Goal: Check status

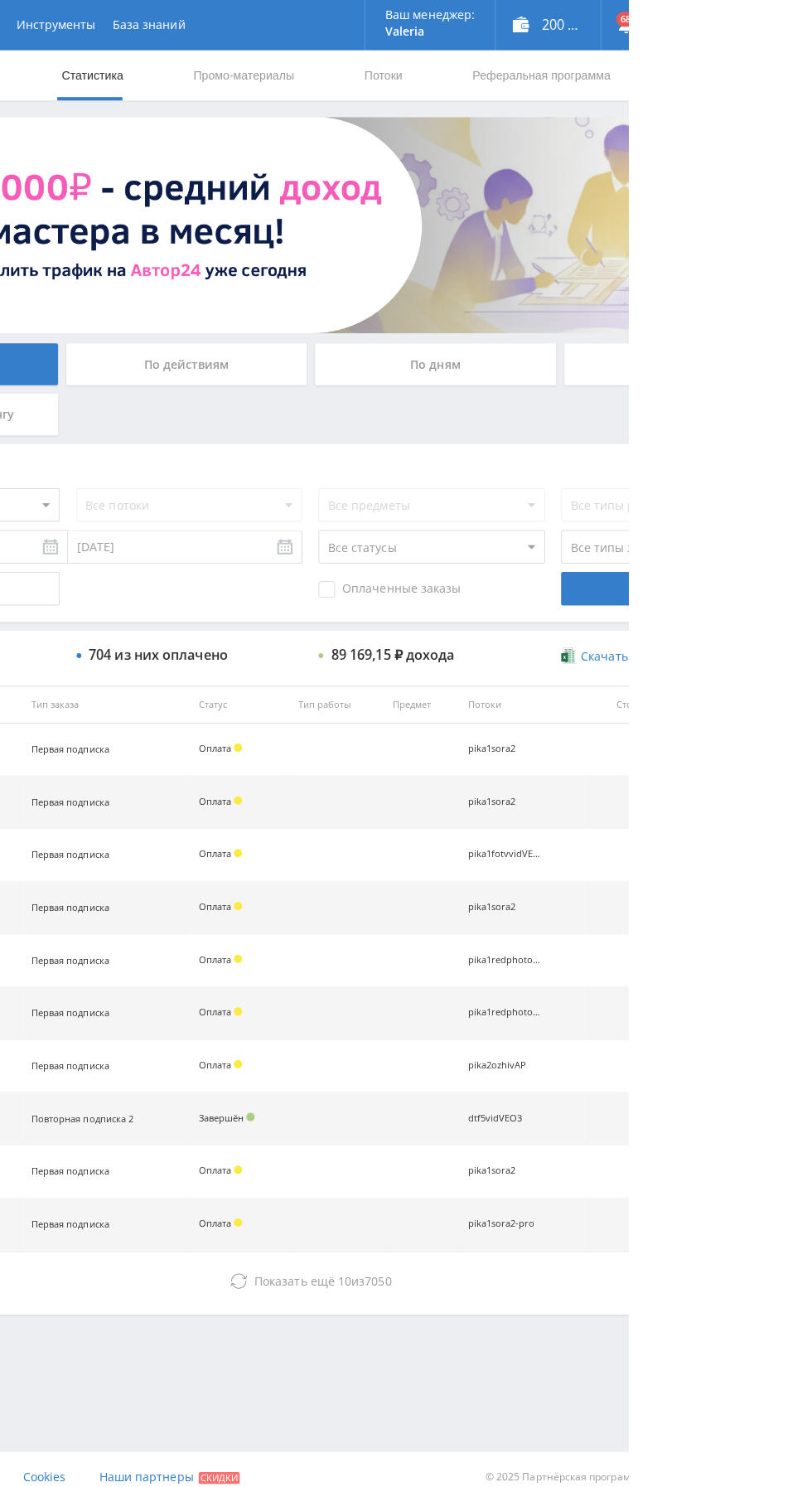
click at [633, 379] on div "По дням" at bounding box center [619, 361] width 238 height 42
click at [0, 0] on input "По дням" at bounding box center [0, 0] width 0 height 0
click at [580, 340] on div "По дням" at bounding box center [619, 361] width 238 height 42
click at [0, 0] on input "По дням" at bounding box center [0, 0] width 0 height 0
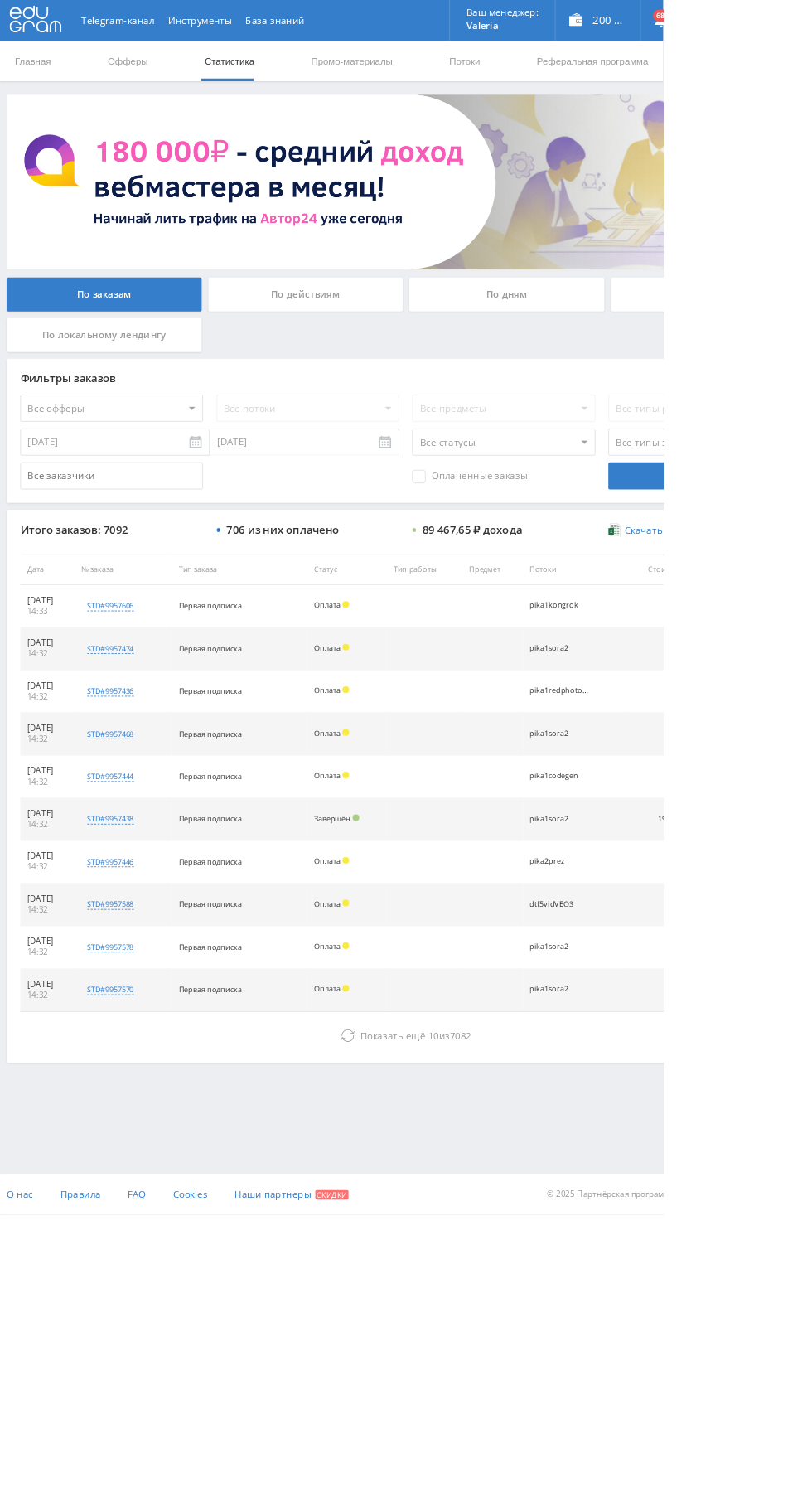
click at [423, 1264] on icon at bounding box center [426, 1267] width 17 height 17
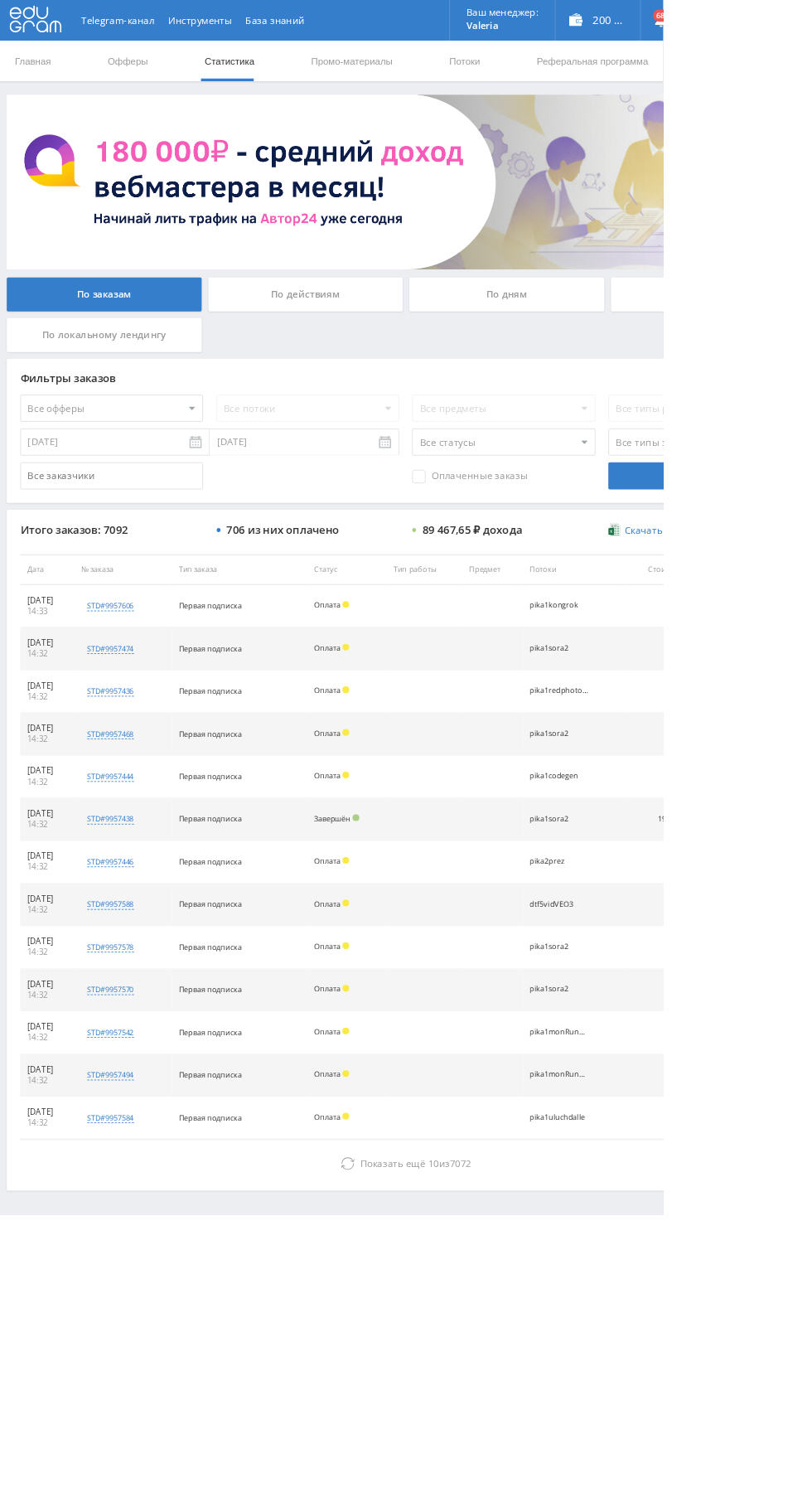
click at [421, 1421] on icon at bounding box center [426, 1424] width 17 height 17
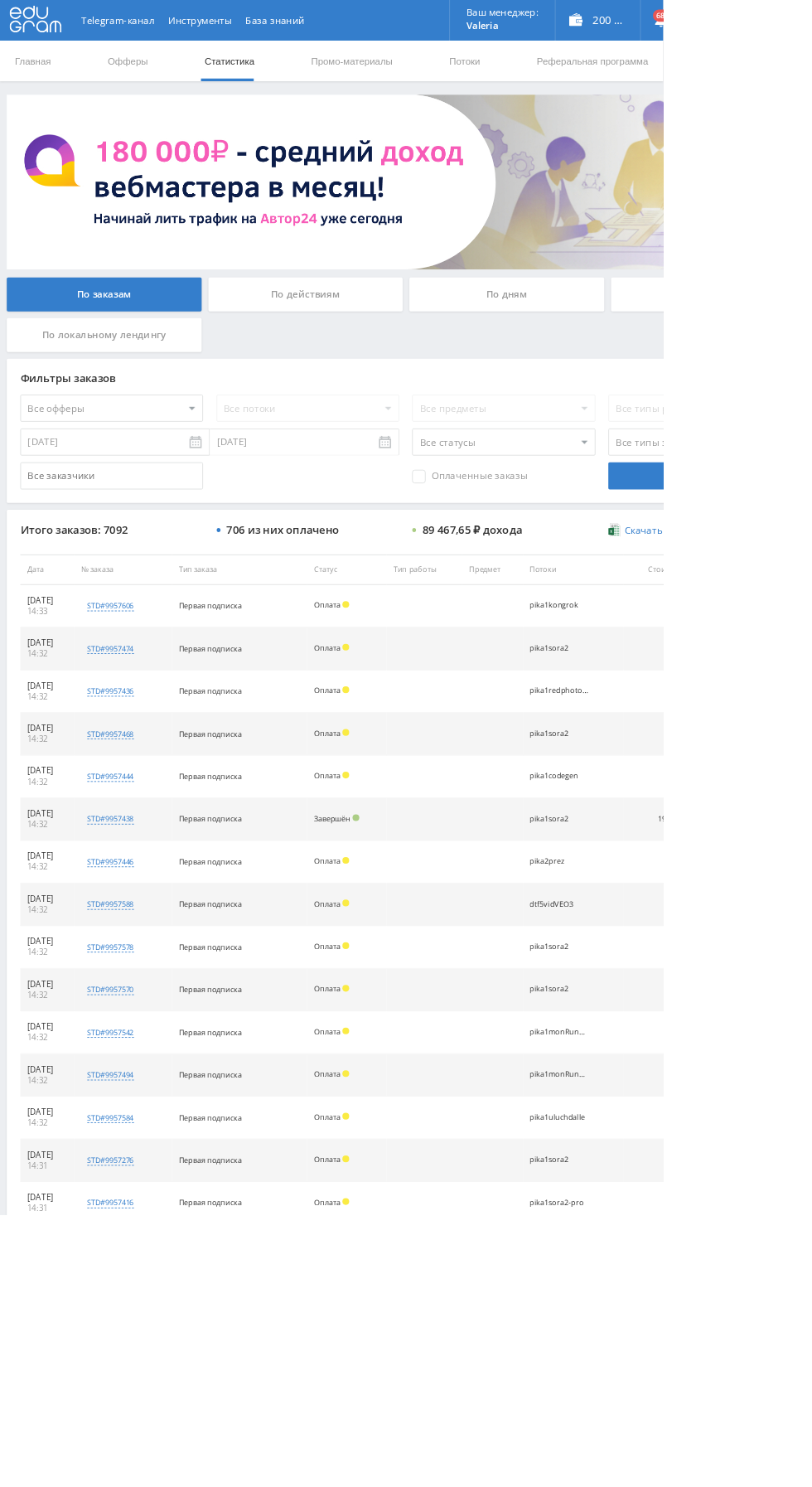
click at [595, 349] on div "По дням" at bounding box center [619, 361] width 238 height 42
click at [0, 0] on input "По дням" at bounding box center [0, 0] width 0 height 0
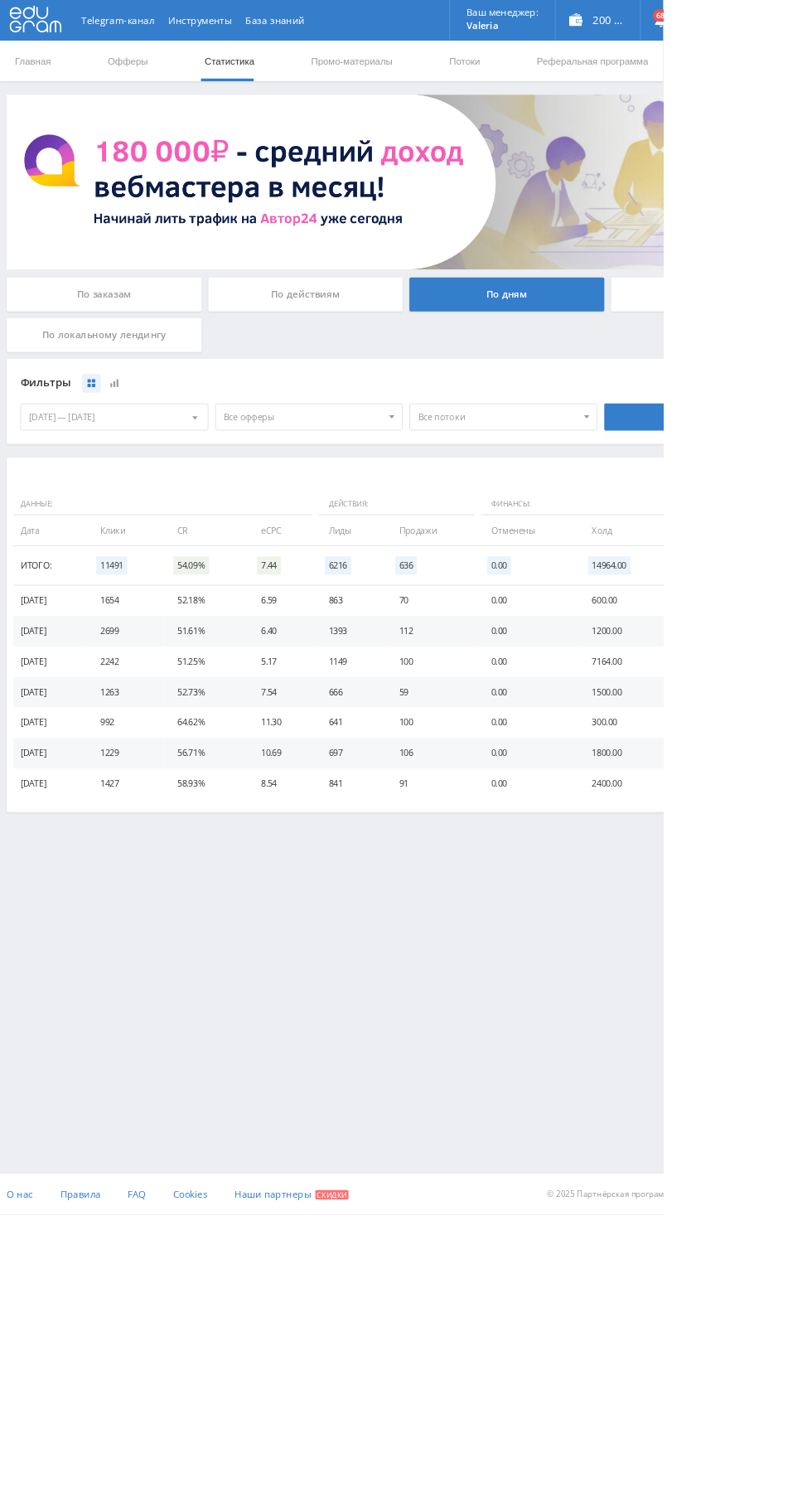
click at [569, 74] on link "Потоки" at bounding box center [570, 75] width 42 height 50
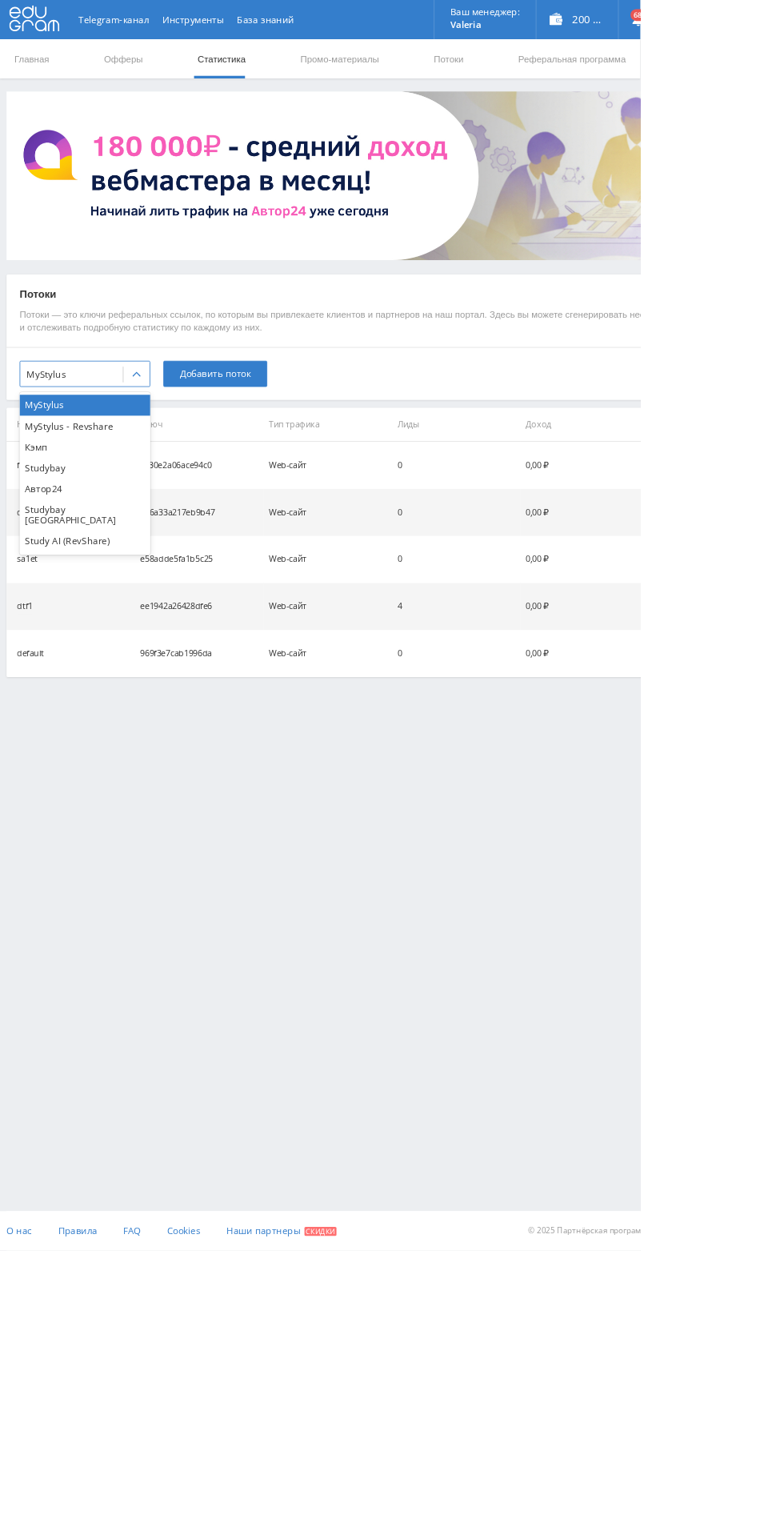
click at [48, 650] on div "Study AI (RevShare)" at bounding box center [104, 662] width 160 height 26
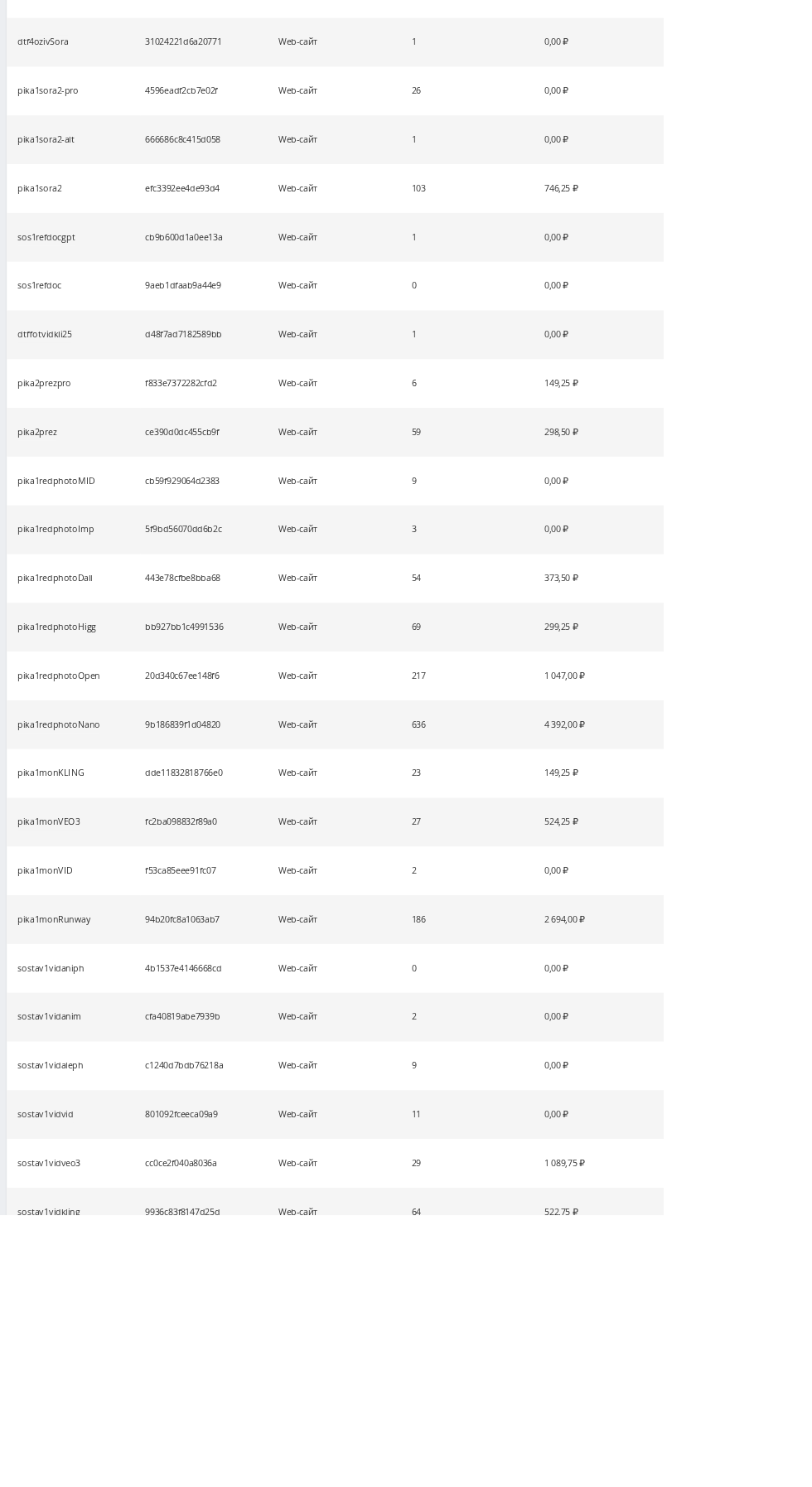
scroll to position [995, 0]
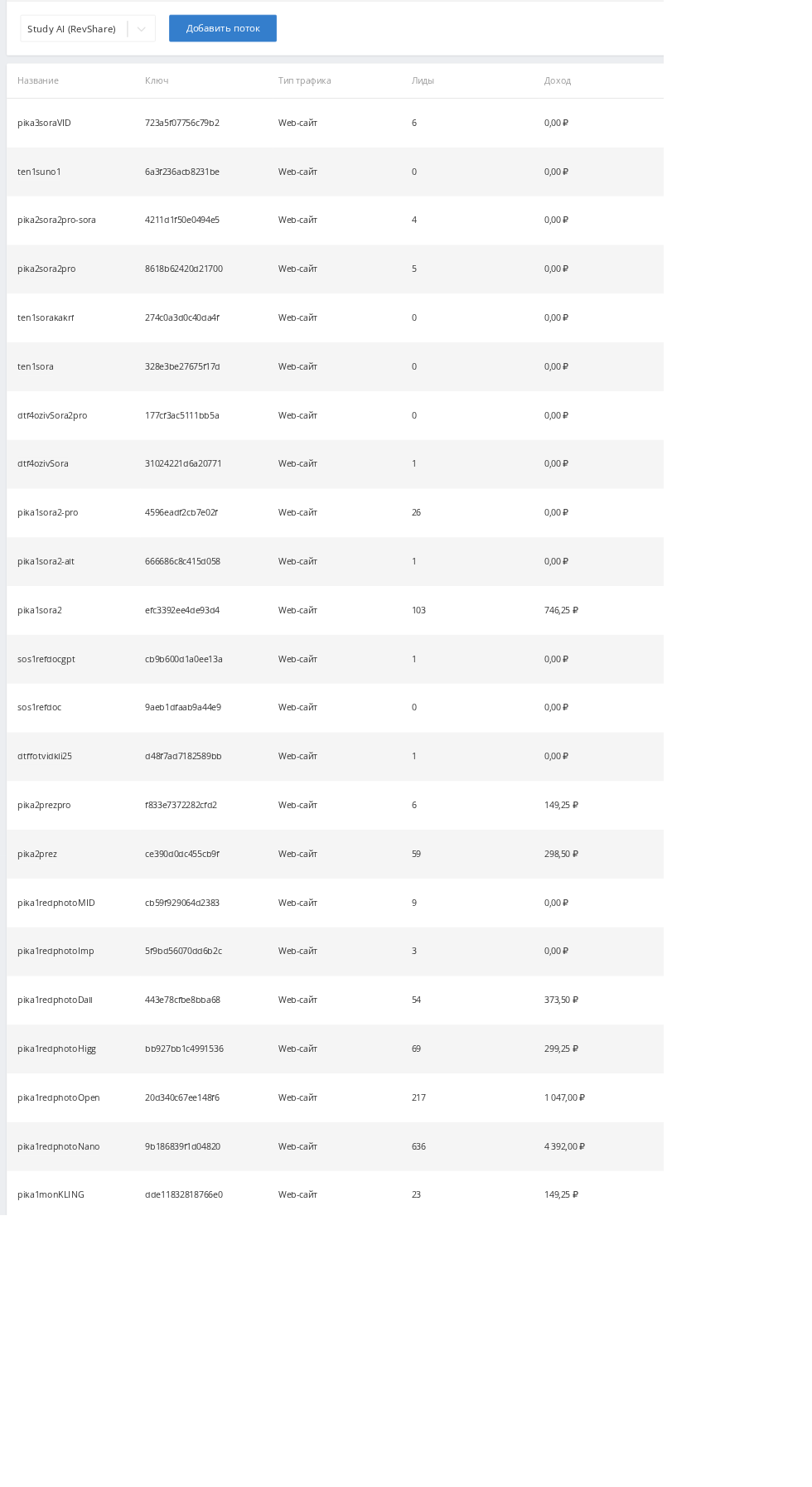
scroll to position [0, 0]
